Goal: Task Accomplishment & Management: Complete application form

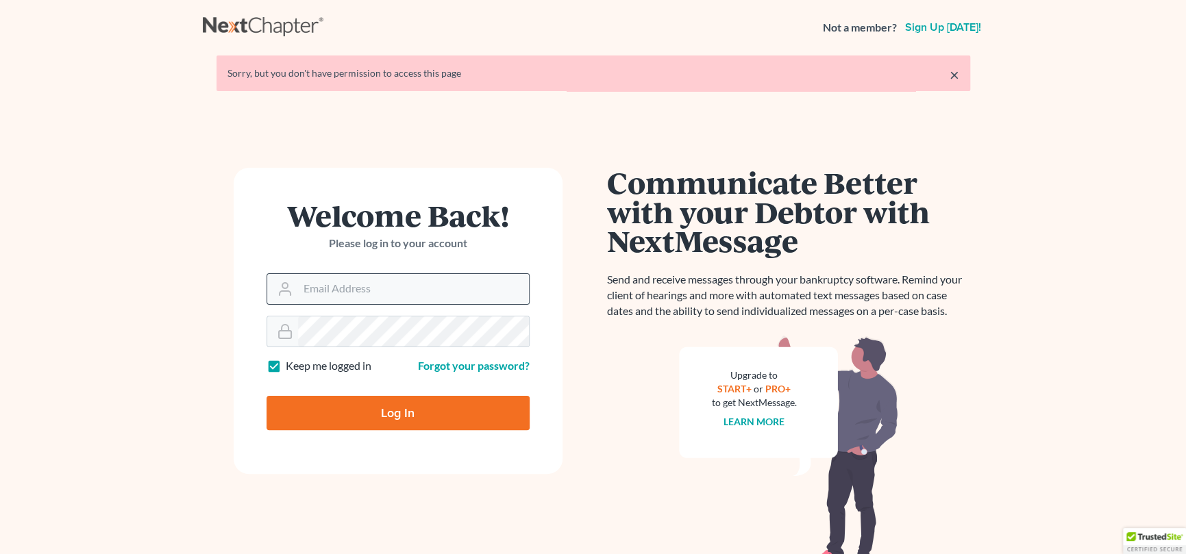
click at [366, 286] on input "Email Address" at bounding box center [413, 289] width 231 height 30
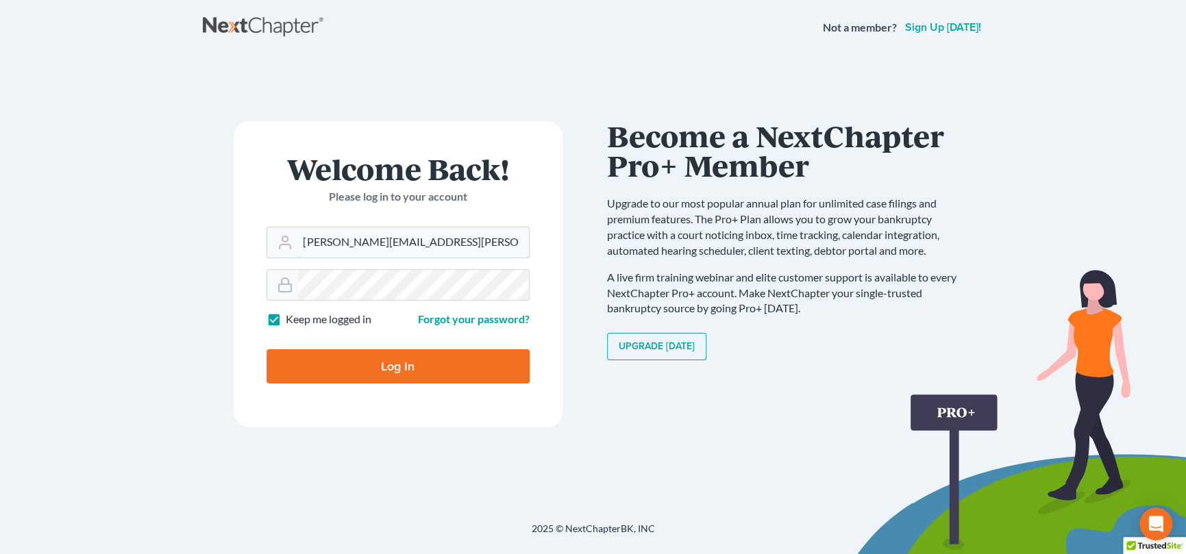
type input "[PERSON_NAME][EMAIL_ADDRESS][PERSON_NAME][DOMAIN_NAME]"
click at [412, 366] on input "Log In" at bounding box center [397, 366] width 263 height 34
type input "Thinking..."
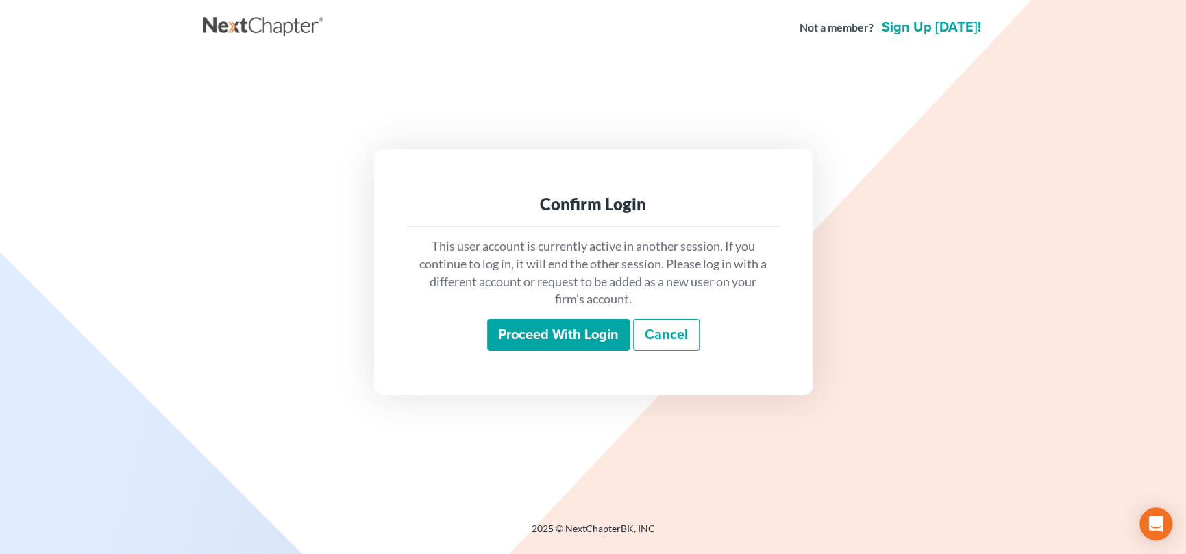
click at [567, 331] on input "Proceed with login" at bounding box center [558, 335] width 142 height 32
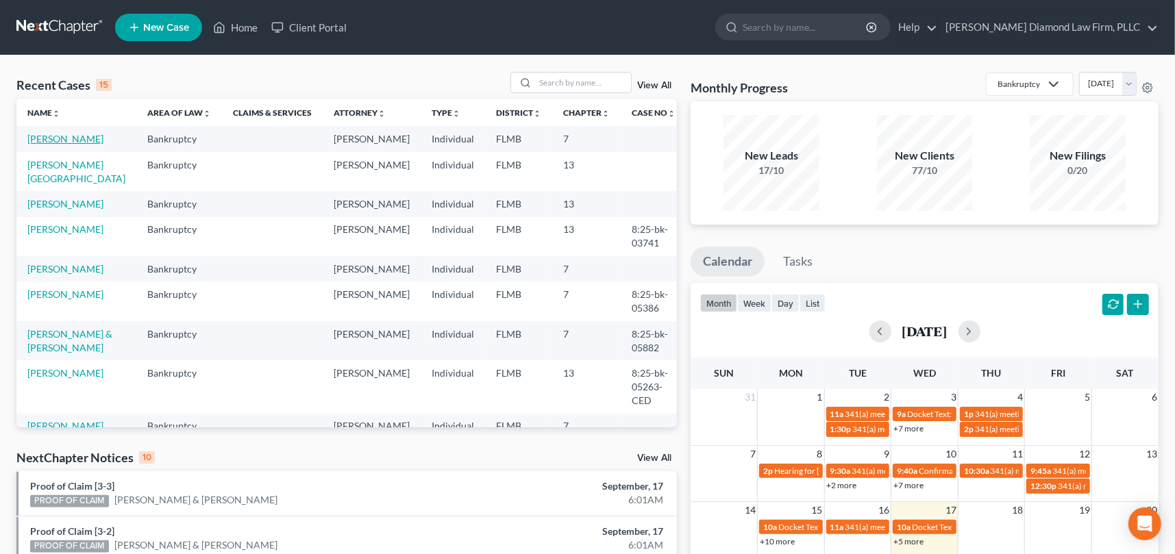
click at [62, 140] on link "Owens, Michael" at bounding box center [65, 139] width 76 height 12
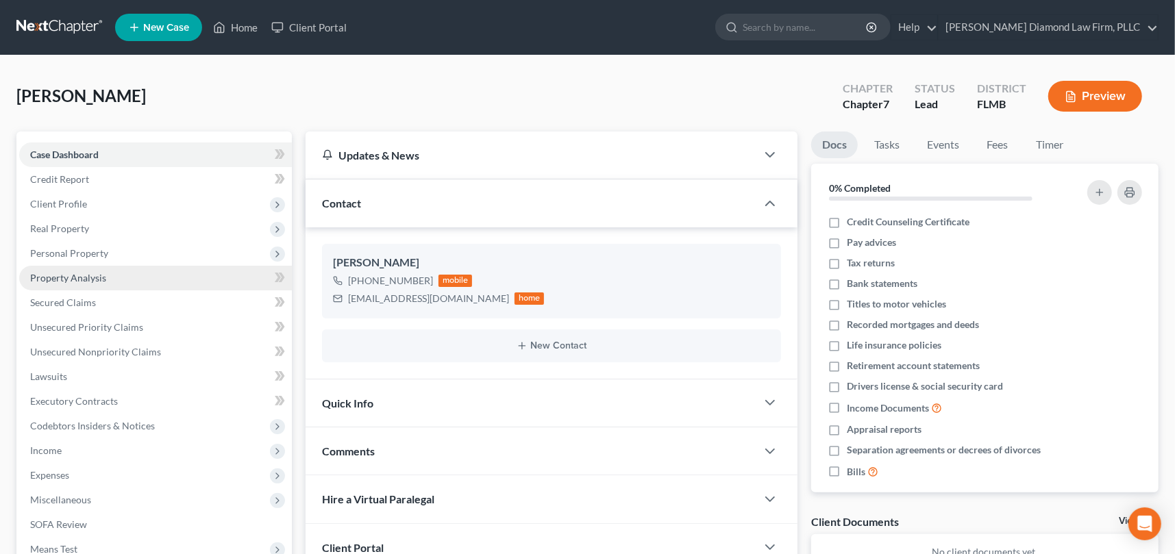
click at [96, 276] on span "Property Analysis" at bounding box center [68, 278] width 76 height 12
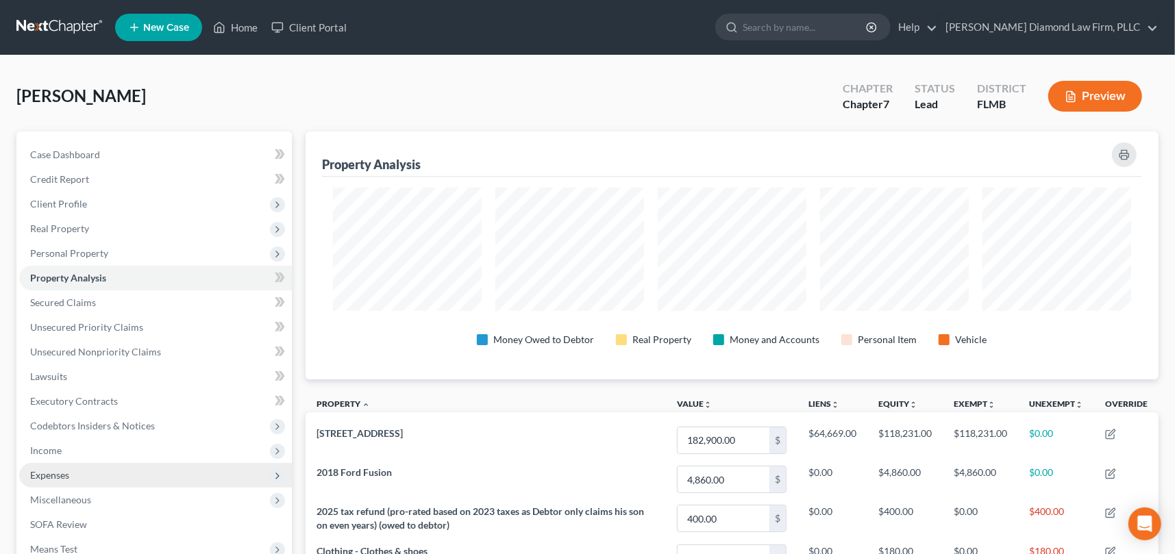
click at [58, 475] on span "Expenses" at bounding box center [49, 475] width 39 height 12
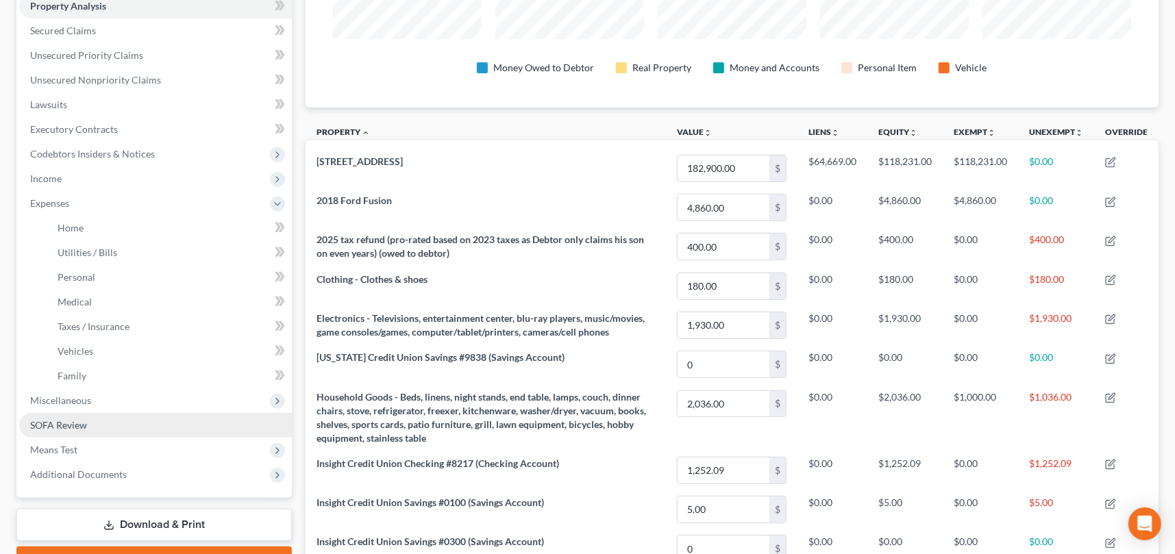
scroll to position [274, 0]
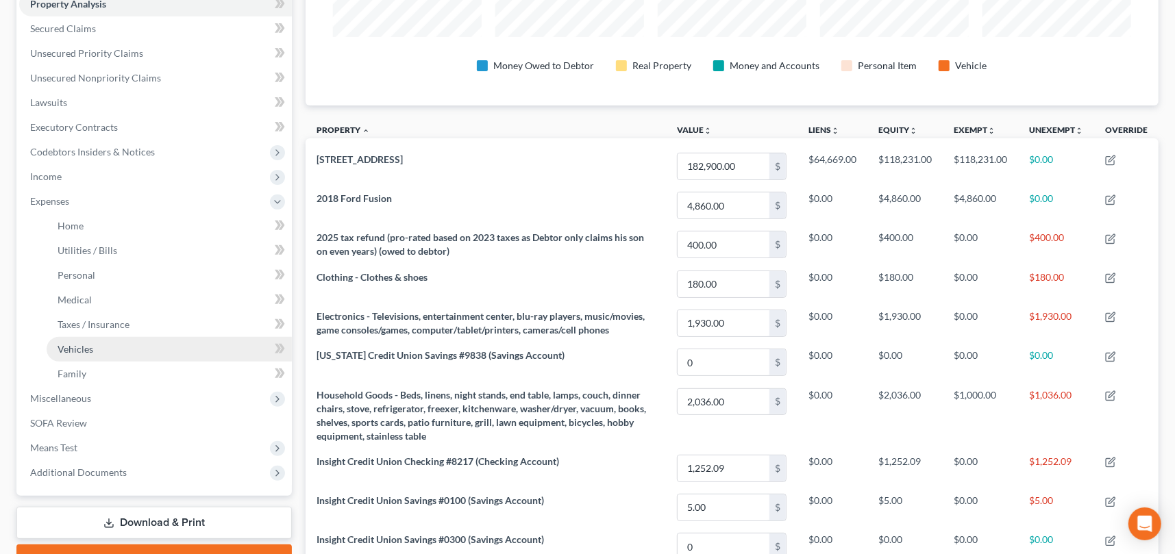
click at [119, 345] on link "Vehicles" at bounding box center [169, 349] width 245 height 25
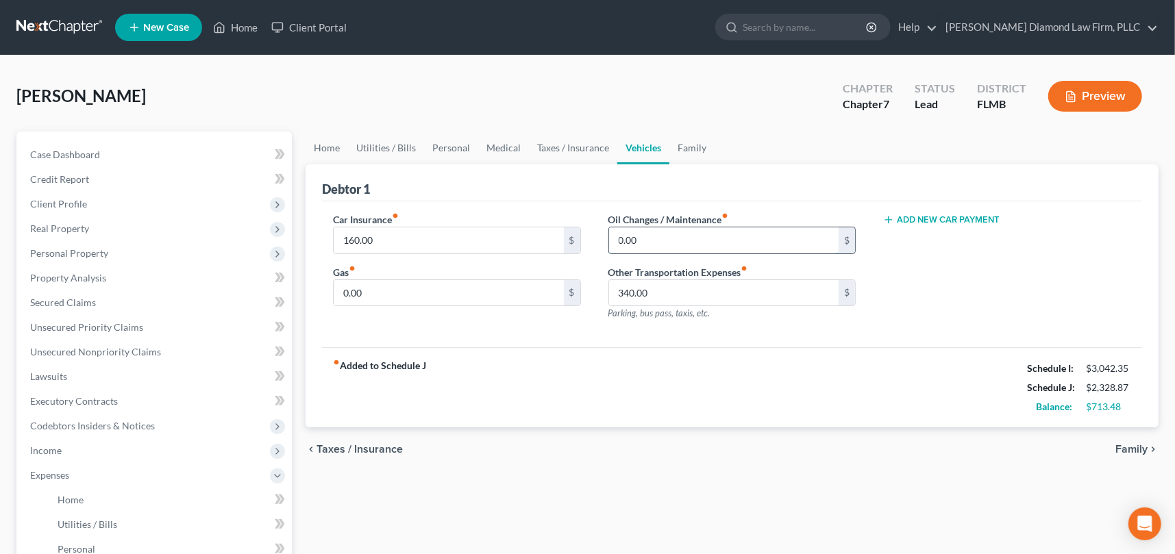
click at [654, 238] on input "0.00" at bounding box center [724, 240] width 230 height 26
click at [631, 345] on div "Car Insurance fiber_manual_record 160.00 $ Gas fiber_manual_record 0.00 $ Oil C…" at bounding box center [732, 274] width 820 height 147
click at [685, 331] on div "Car Insurance fiber_manual_record 160.00 $ Gas fiber_manual_record 0.00 $ Oil C…" at bounding box center [732, 274] width 820 height 147
click at [616, 332] on div "Car Insurance fiber_manual_record 160.00 $ Gas fiber_manual_record 0.00 $ Oil C…" at bounding box center [732, 274] width 820 height 147
click at [97, 277] on span "Property Analysis" at bounding box center [68, 278] width 76 height 12
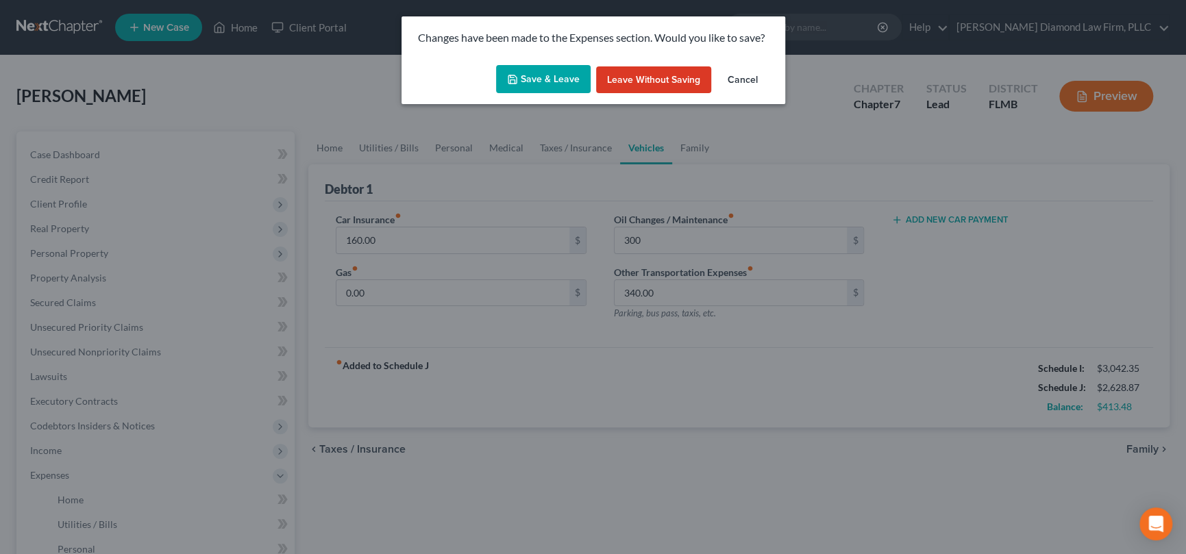
click at [547, 79] on button "Save & Leave" at bounding box center [543, 79] width 95 height 29
type input "300.00"
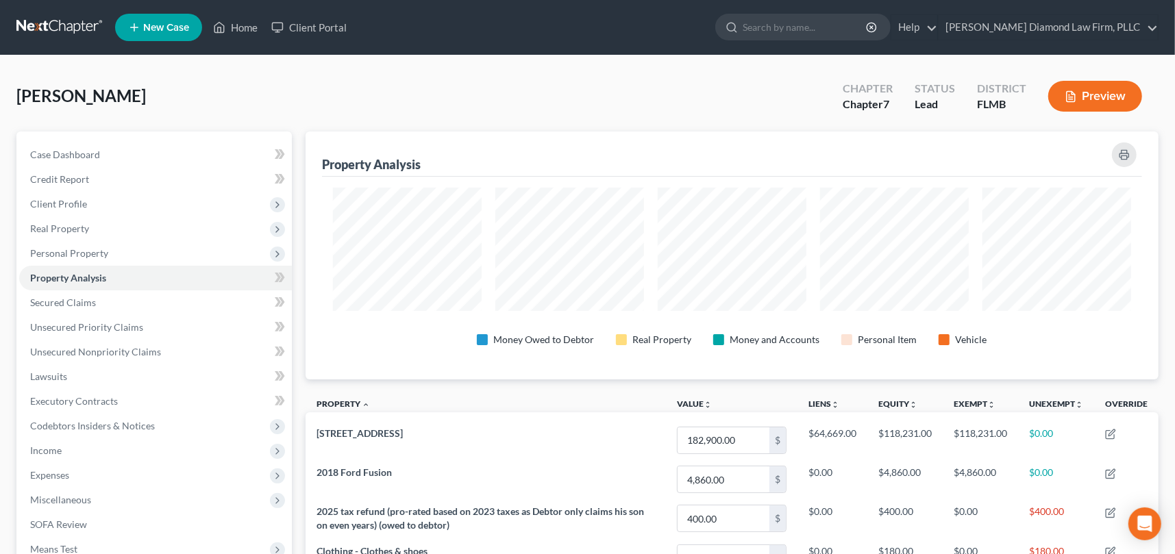
scroll to position [247, 853]
